Goal: Transaction & Acquisition: Purchase product/service

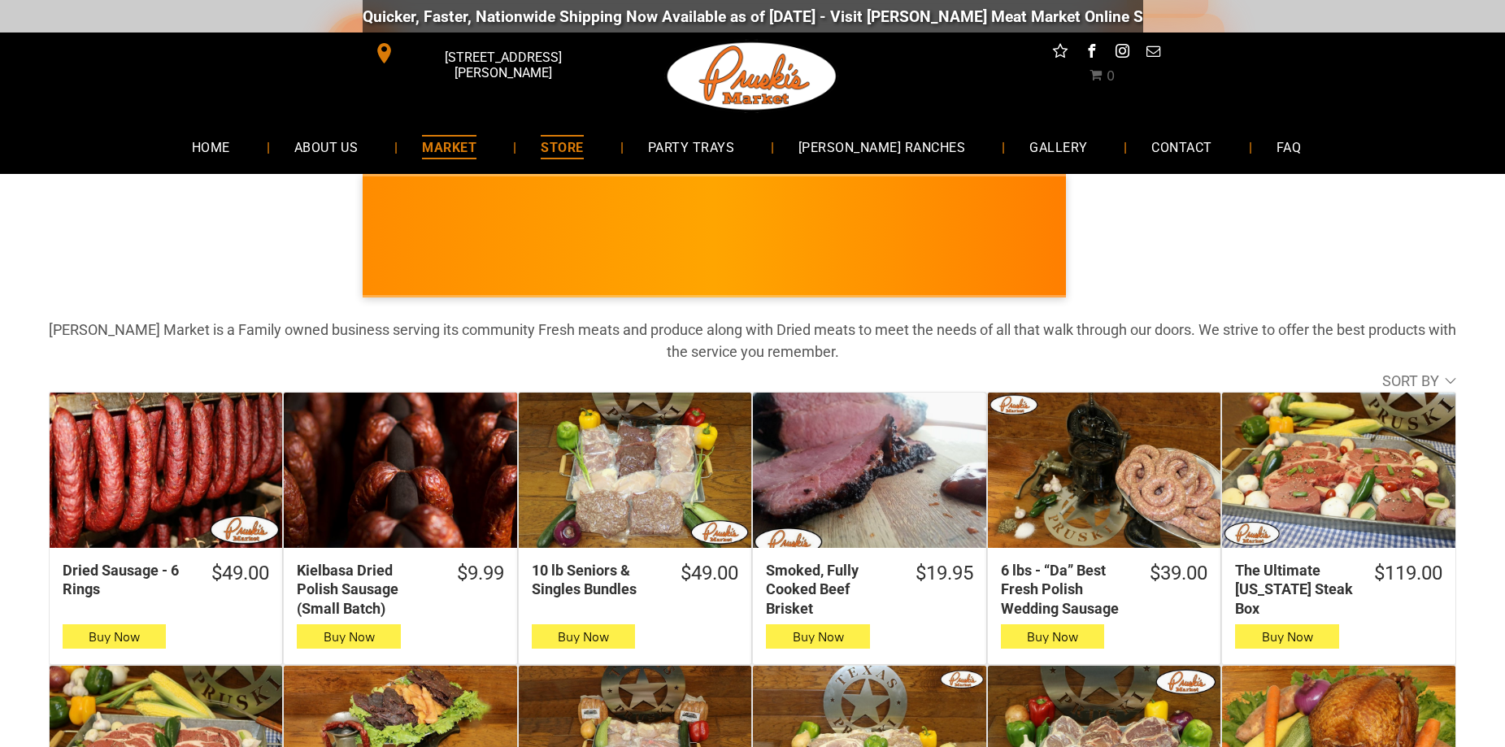
click at [477, 137] on span "MARKET" at bounding box center [449, 147] width 54 height 24
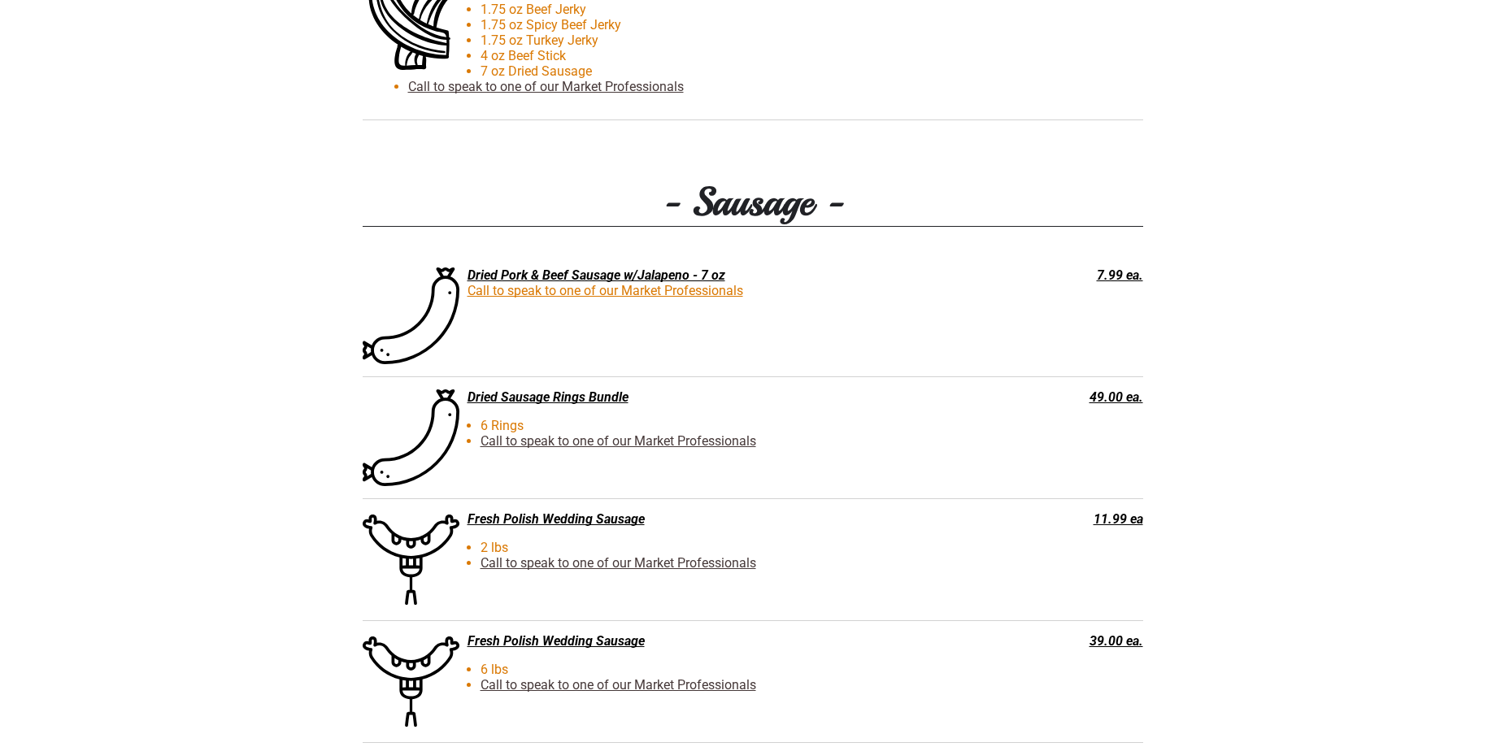
scroll to position [2765, 0]
